Goal: Find specific page/section: Find specific page/section

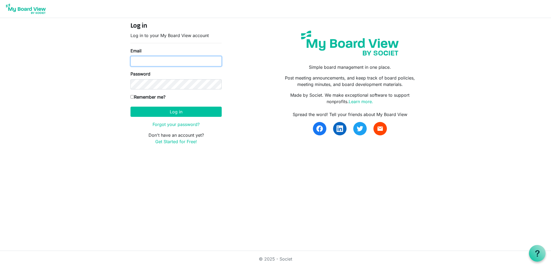
click at [178, 59] on input "Email" at bounding box center [175, 61] width 91 height 10
type input "elee@metrowestcle.org"
click at [130, 107] on button "Log in" at bounding box center [175, 112] width 91 height 10
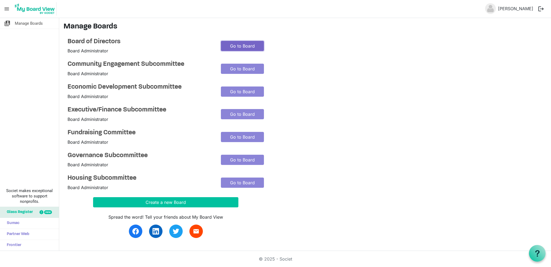
click at [253, 47] on link "Go to Board" at bounding box center [242, 46] width 43 height 10
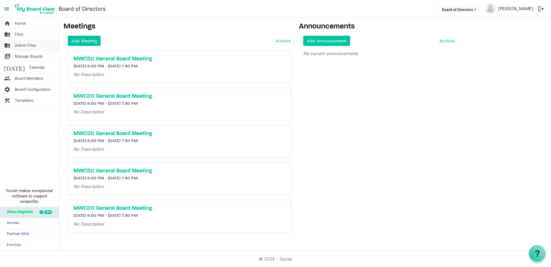
click at [24, 46] on span "Admin Files" at bounding box center [25, 45] width 21 height 11
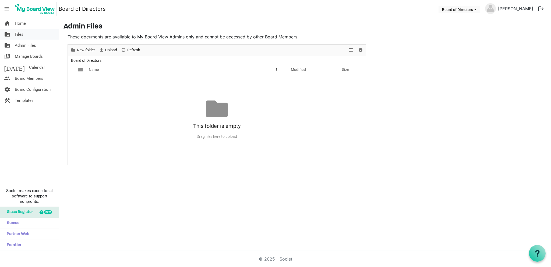
click at [20, 36] on span "Files" at bounding box center [19, 34] width 9 height 11
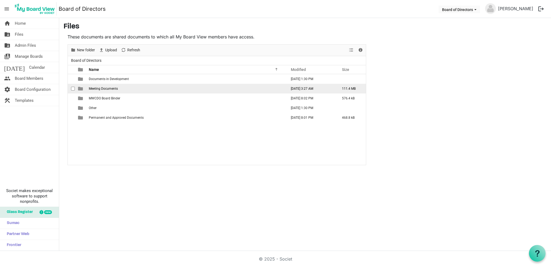
click at [113, 90] on span "Meeting Documents" at bounding box center [103, 89] width 29 height 4
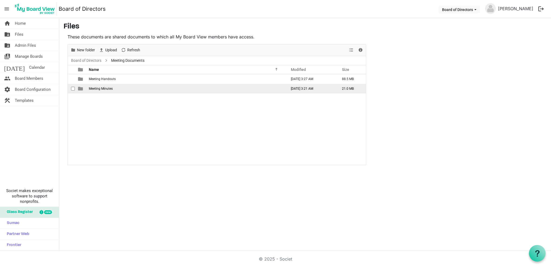
click at [113, 89] on td "Meeting Minutes" at bounding box center [186, 89] width 198 height 10
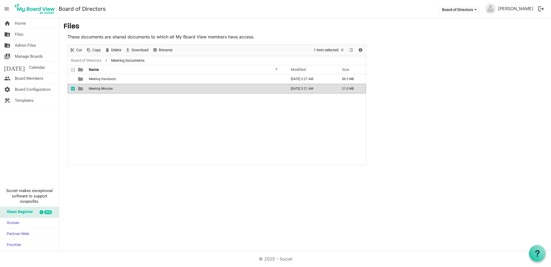
click at [113, 89] on td "Meeting Minutes" at bounding box center [186, 89] width 198 height 10
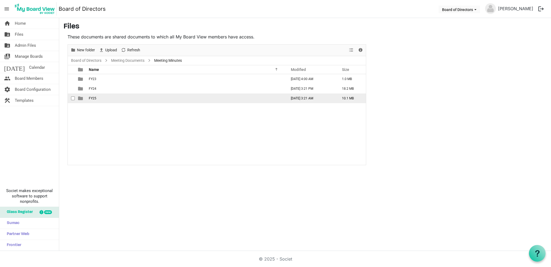
click at [110, 96] on td "FY25" at bounding box center [186, 99] width 198 height 10
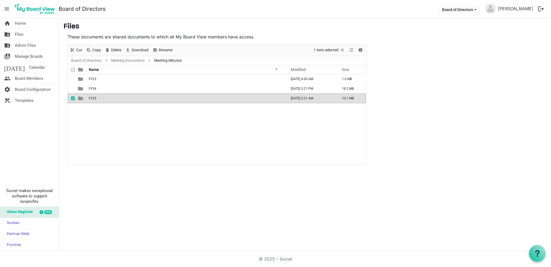
click at [110, 96] on td "FY25" at bounding box center [186, 99] width 198 height 10
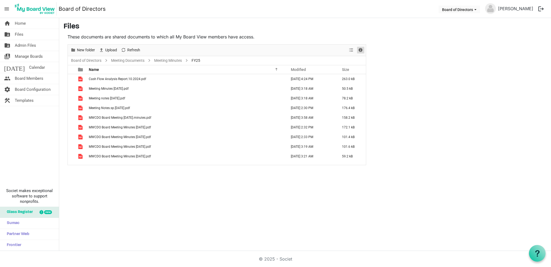
click at [359, 50] on span "Details" at bounding box center [360, 50] width 6 height 7
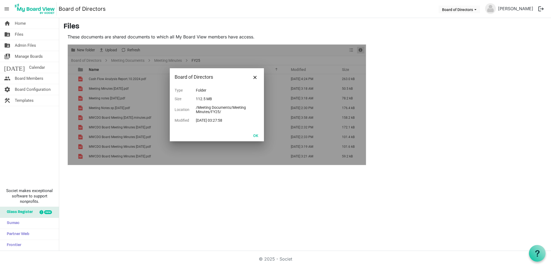
click at [359, 50] on div at bounding box center [217, 105] width 298 height 121
click at [255, 139] on button "OK" at bounding box center [256, 136] width 12 height 8
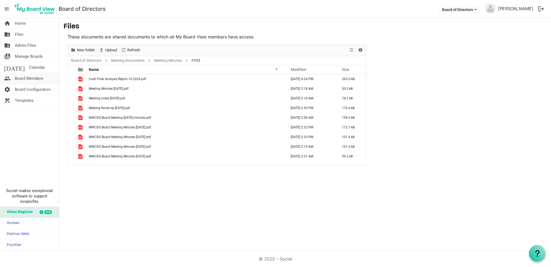
click at [27, 76] on span "Board Members" at bounding box center [29, 78] width 29 height 11
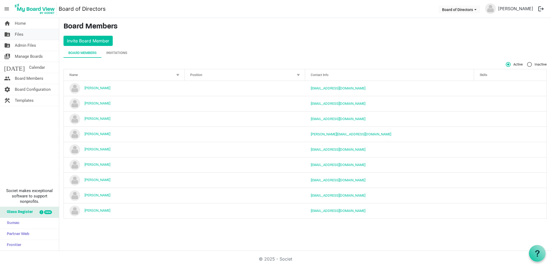
click at [19, 34] on span "Files" at bounding box center [19, 34] width 9 height 11
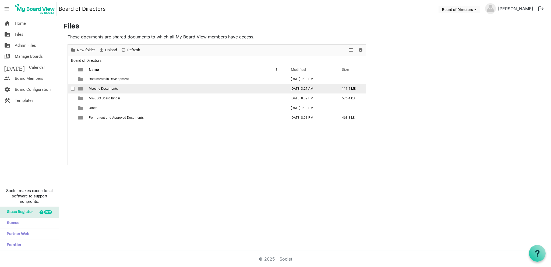
click at [113, 88] on span "Meeting Documents" at bounding box center [103, 89] width 29 height 4
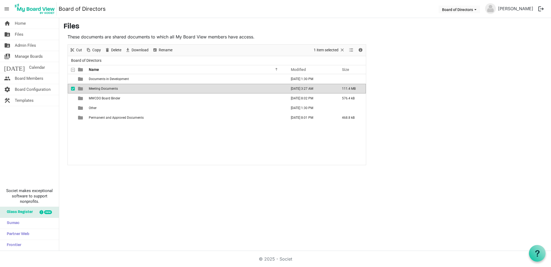
click at [113, 88] on span "Meeting Documents" at bounding box center [103, 89] width 29 height 4
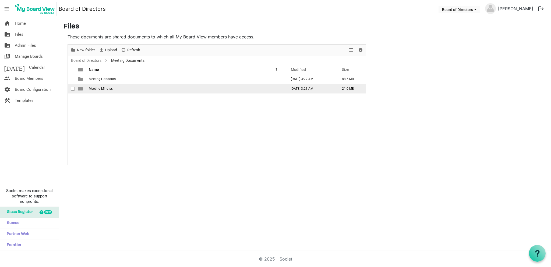
click at [113, 88] on td "Meeting Minutes" at bounding box center [186, 89] width 198 height 10
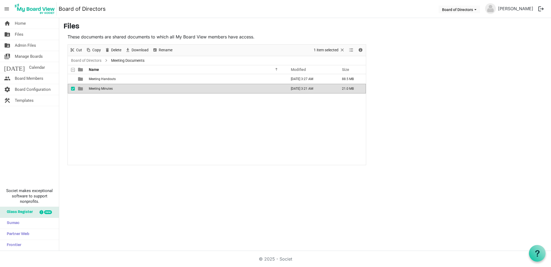
click at [113, 88] on td "Meeting Minutes" at bounding box center [186, 89] width 198 height 10
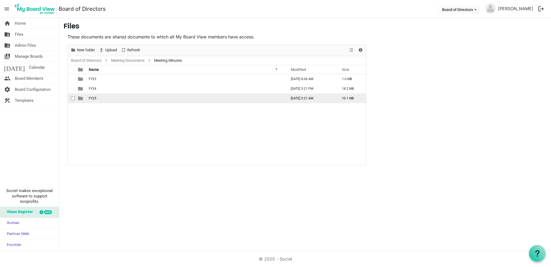
click at [112, 96] on td "FY25" at bounding box center [186, 99] width 198 height 10
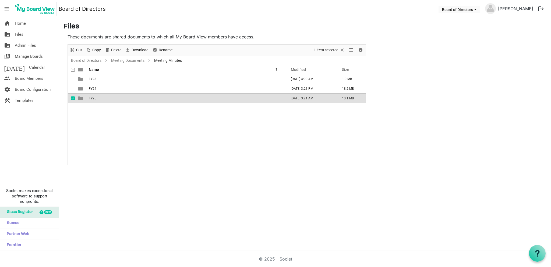
click at [112, 96] on td "FY25" at bounding box center [186, 99] width 198 height 10
